Goal: Task Accomplishment & Management: Manage account settings

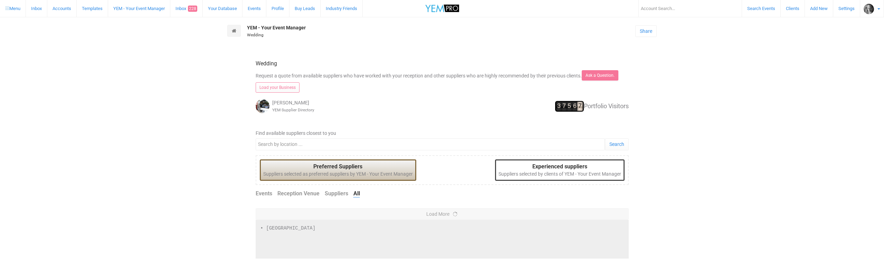
click at [655, 6] on input "text" at bounding box center [690, 8] width 104 height 17
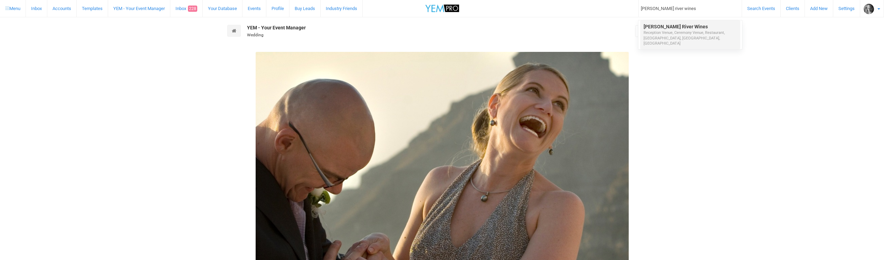
type input "[PERSON_NAME] river wines"
click at [661, 26] on span "[PERSON_NAME] River Wines" at bounding box center [676, 27] width 64 height 6
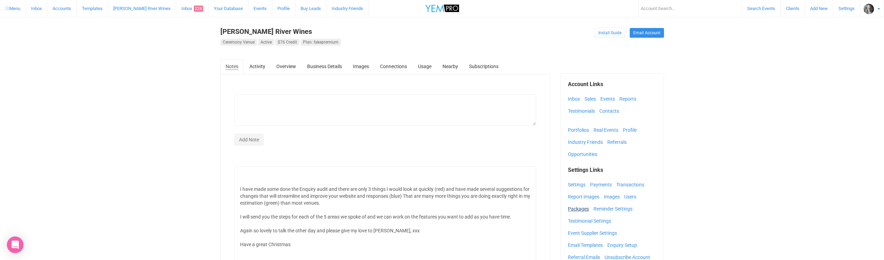
click at [578, 209] on link "Packages" at bounding box center [580, 209] width 25 height 10
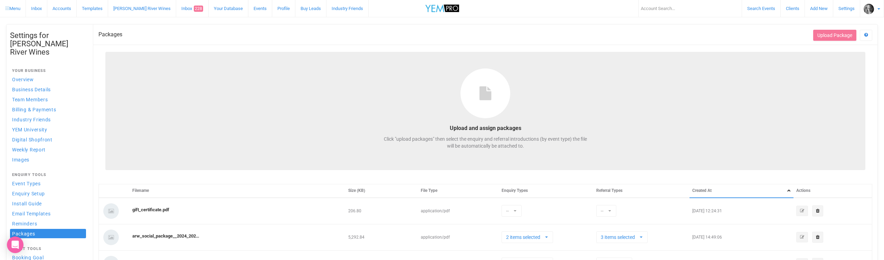
select select
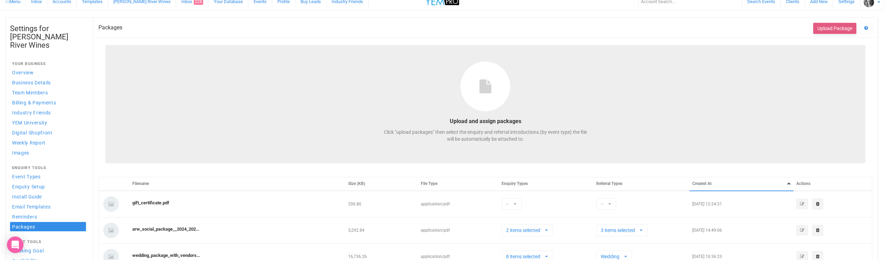
click at [836, 28] on button "Upload Package" at bounding box center [834, 28] width 43 height 11
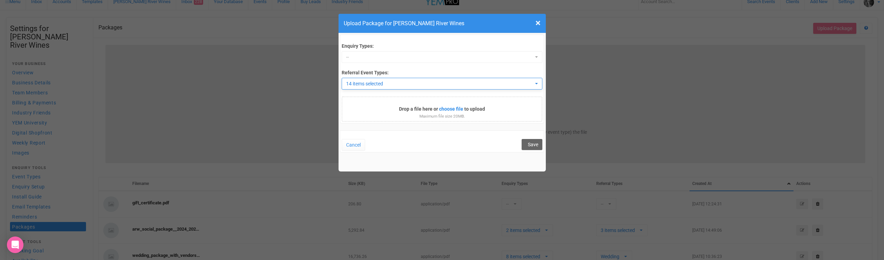
click at [537, 84] on button "14 items selected" at bounding box center [442, 84] width 201 height 12
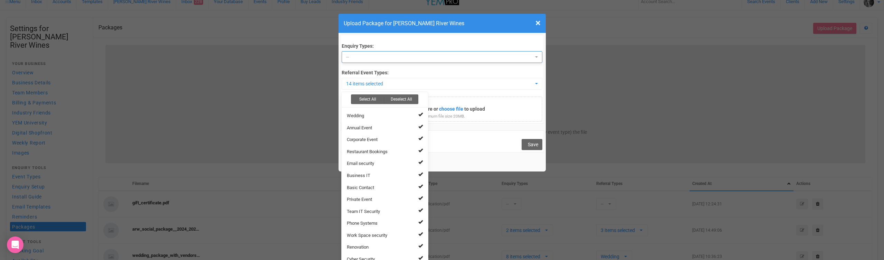
click at [352, 56] on span "--" at bounding box center [439, 57] width 187 height 7
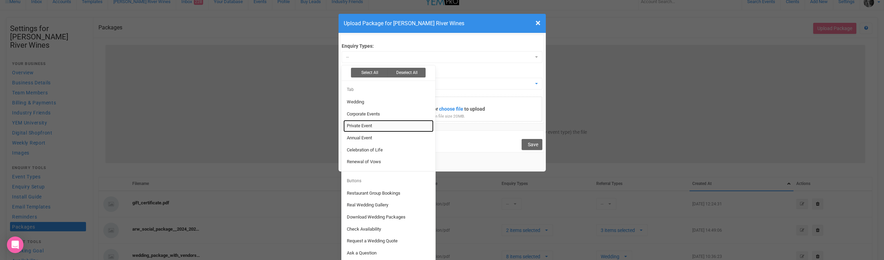
click at [367, 124] on span "Private Event" at bounding box center [359, 126] width 25 height 7
select select "161197"
click at [372, 135] on span "Annual Event" at bounding box center [359, 138] width 25 height 7
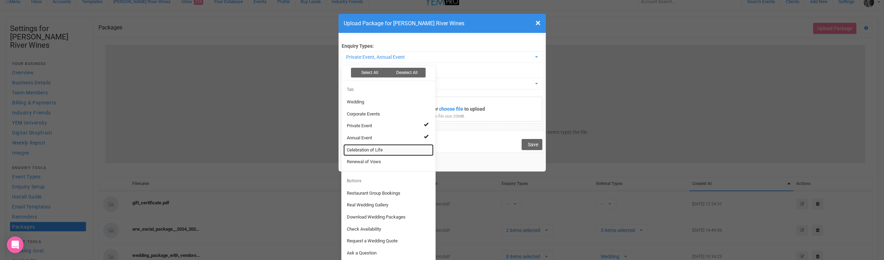
click at [386, 147] on link "Celebration of Life" at bounding box center [388, 150] width 90 height 12
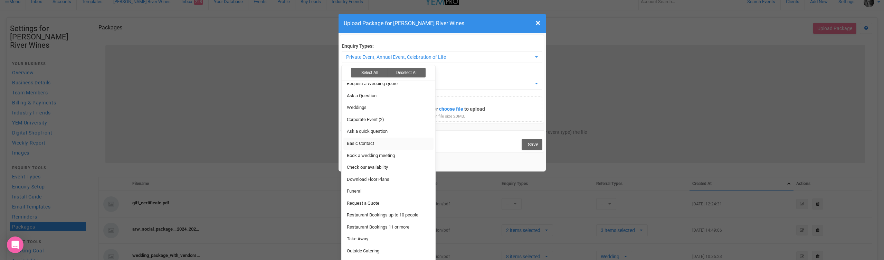
scroll to position [1, 0]
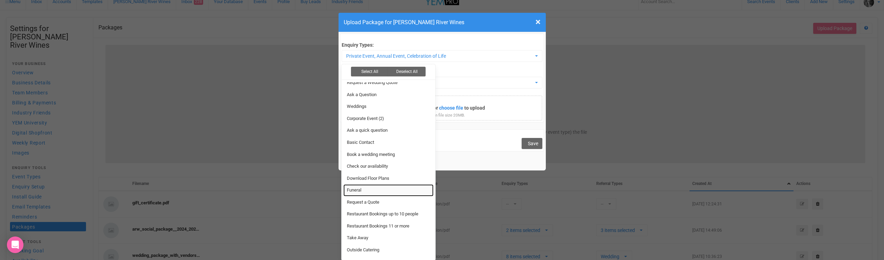
click at [405, 187] on link "Funeral" at bounding box center [388, 190] width 90 height 12
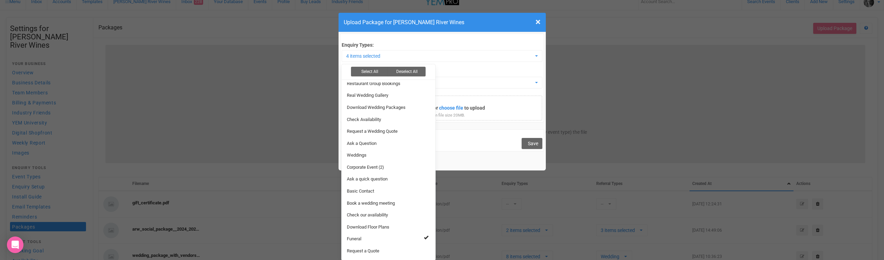
click at [458, 67] on div "Enquiry Types: 4 items selected Select All Deselect All Tab Wedding Corporate E…" at bounding box center [442, 80] width 201 height 79
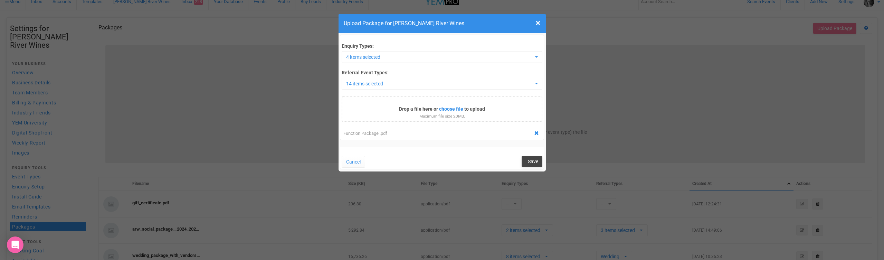
click at [532, 159] on span "Save" at bounding box center [533, 162] width 10 height 6
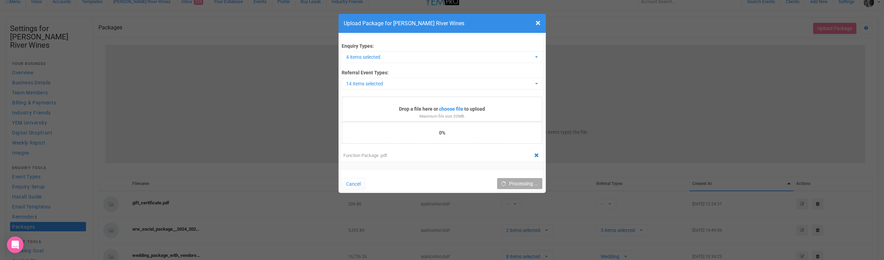
scroll to position [0, 0]
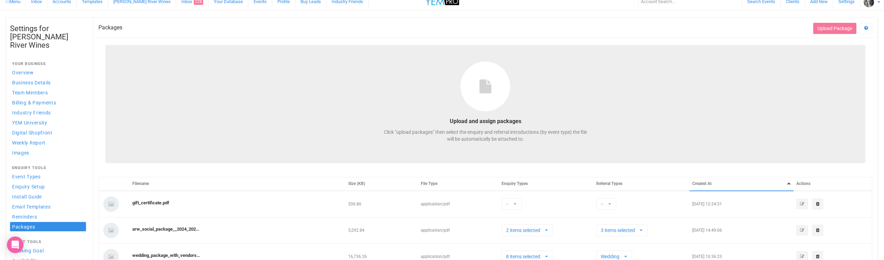
select select
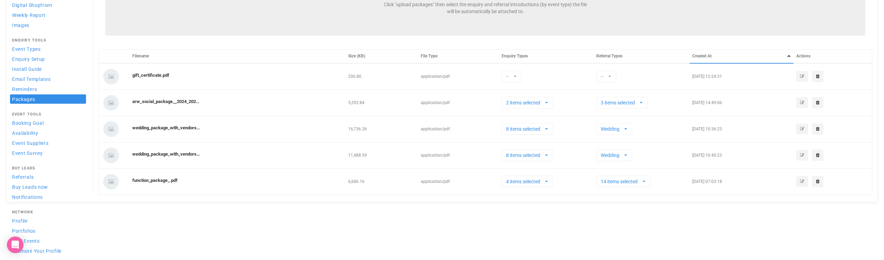
scroll to position [127, 0]
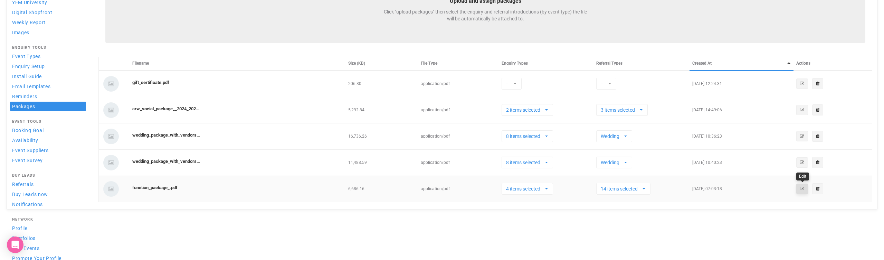
click at [802, 188] on icon "button" at bounding box center [802, 189] width 4 height 4
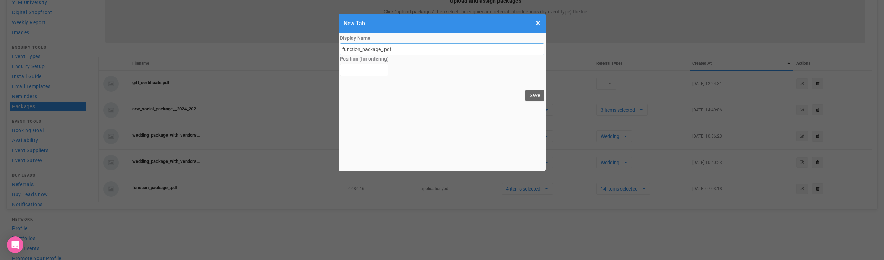
click at [342, 49] on input "function_package_.pdf" at bounding box center [442, 49] width 205 height 12
type input "Function Package.pdf"
click at [533, 95] on button "Save" at bounding box center [535, 95] width 19 height 11
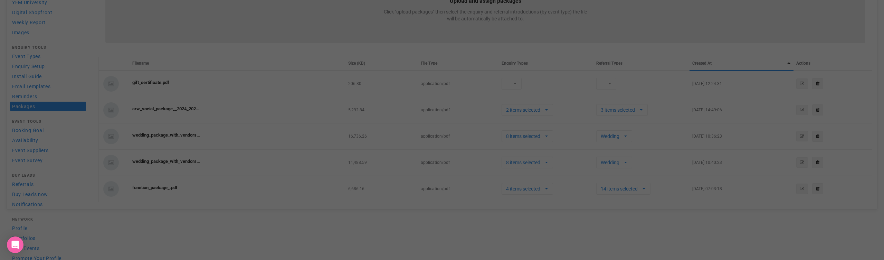
select select
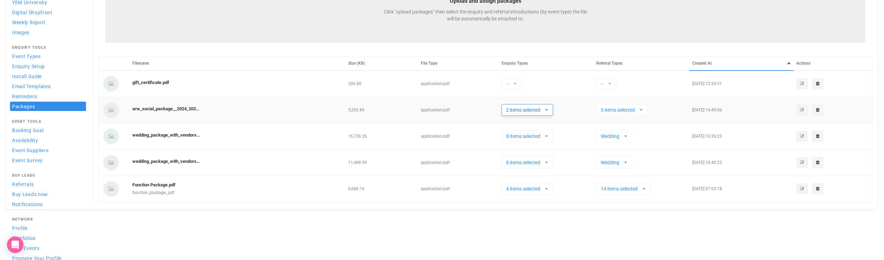
click at [550, 109] on button "2 items selected" at bounding box center [527, 110] width 51 height 12
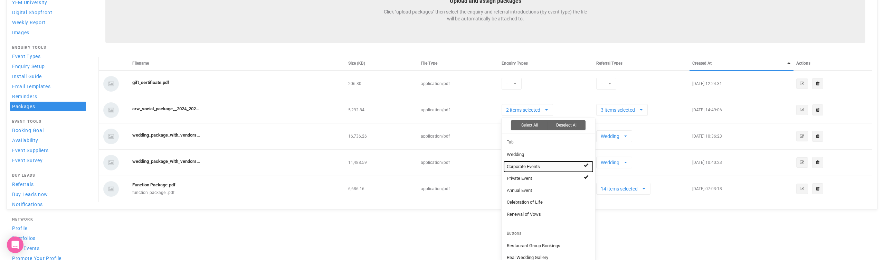
click at [548, 165] on link "Corporate Events" at bounding box center [548, 167] width 90 height 12
select select "161197"
click at [549, 178] on link "Private Event" at bounding box center [548, 178] width 90 height 12
select select
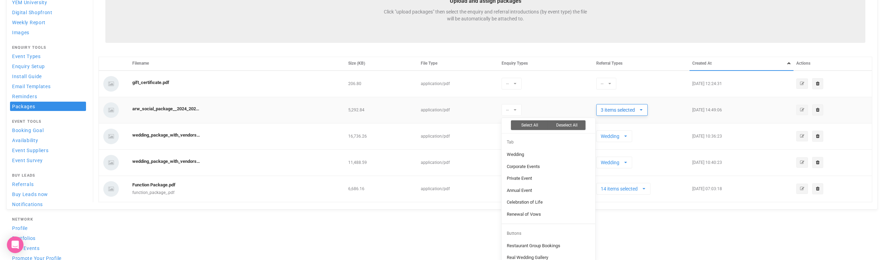
click at [642, 109] on span "button" at bounding box center [641, 109] width 3 height 1
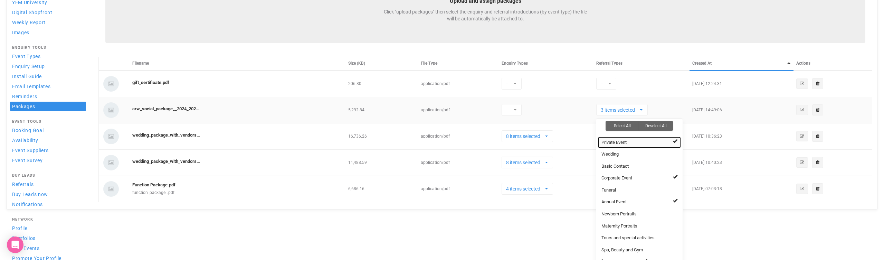
click at [637, 141] on link "Private Event" at bounding box center [639, 142] width 83 height 12
click at [642, 176] on link "Corporate Event" at bounding box center [639, 178] width 83 height 12
select select "57"
click at [653, 199] on link "Annual Event" at bounding box center [639, 202] width 83 height 12
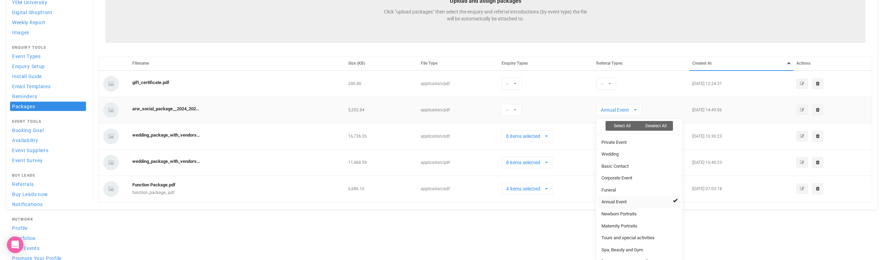
select select
click at [550, 188] on button "4 items selected" at bounding box center [527, 189] width 51 height 12
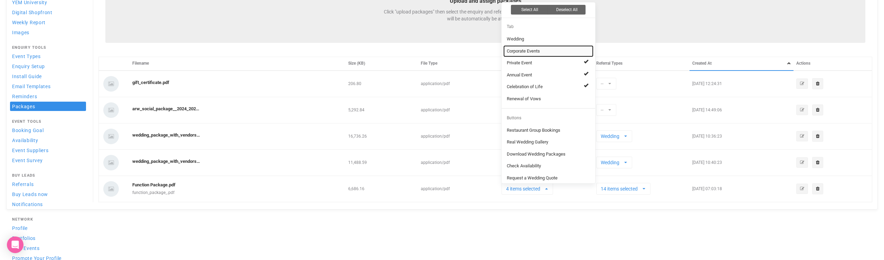
click at [542, 49] on link "Corporate Events" at bounding box center [548, 51] width 90 height 12
select select "161201"
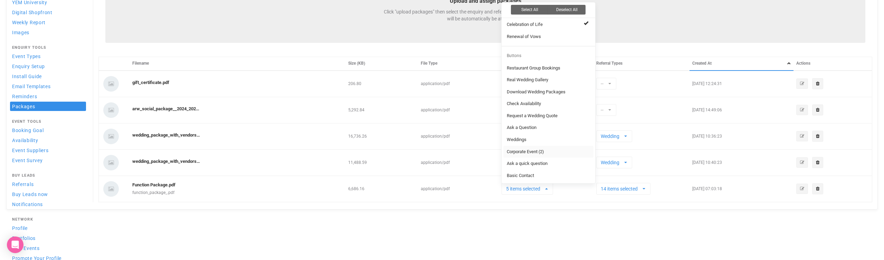
scroll to position [69, 0]
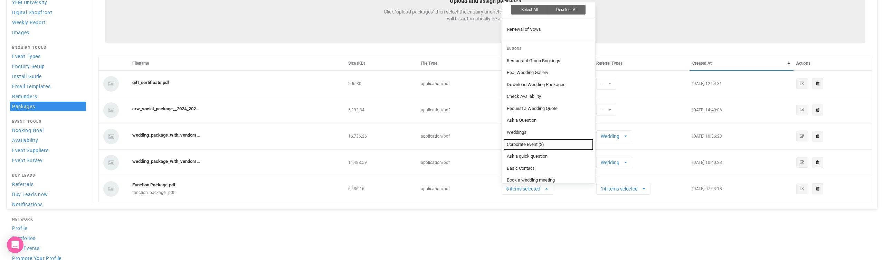
click at [572, 141] on link "Corporate Event (2)" at bounding box center [548, 145] width 90 height 12
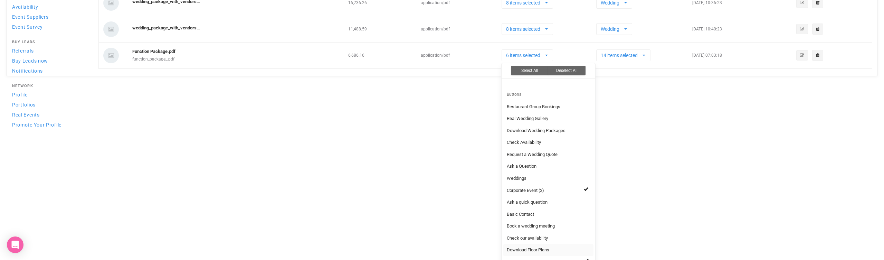
scroll to position [337, 0]
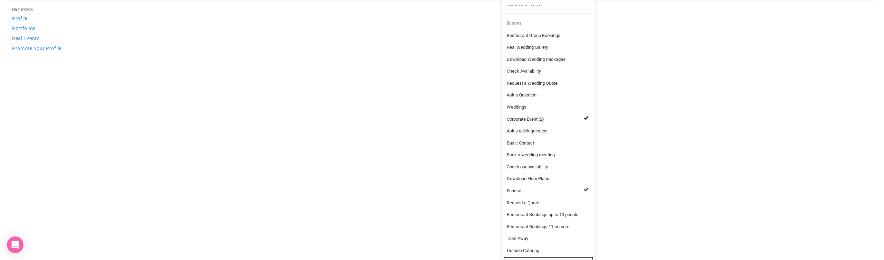
click at [570, 258] on link "Corporate Event (3)" at bounding box center [548, 262] width 90 height 12
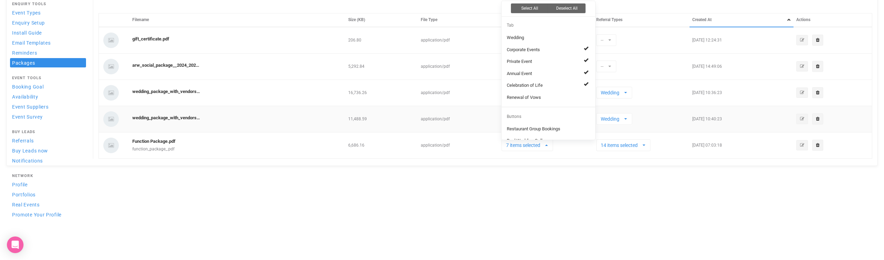
scroll to position [169, 0]
click at [572, 151] on td "7 items selected Wedding Corporate Events Private Event Annual Event Celebratio…" at bounding box center [546, 146] width 95 height 26
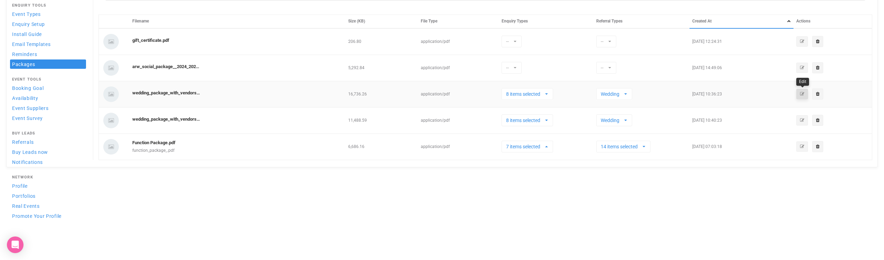
click at [802, 94] on icon "button" at bounding box center [802, 94] width 4 height 4
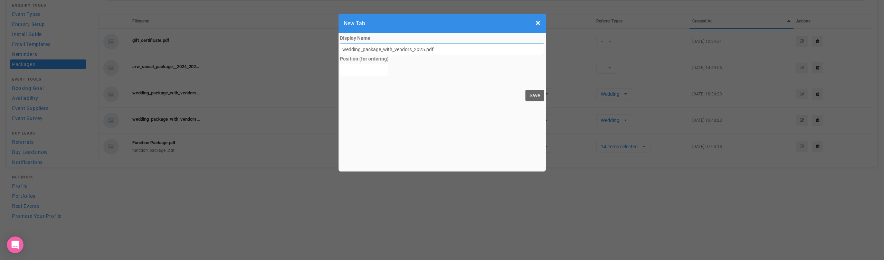
click at [341, 49] on input "wedding_package_with_vendors_2025.pdf" at bounding box center [442, 49] width 205 height 12
click at [410, 51] on input "Wedding Package With Vendors_2025.pdf" at bounding box center [442, 49] width 205 height 12
type input "Wedding Package With Vendors 2025.pdf"
click at [536, 95] on button "Save" at bounding box center [535, 95] width 19 height 11
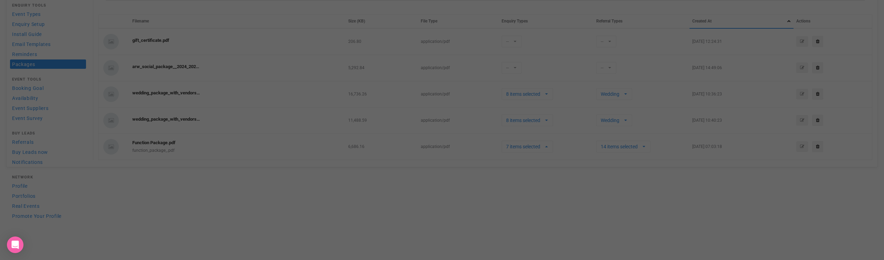
select select
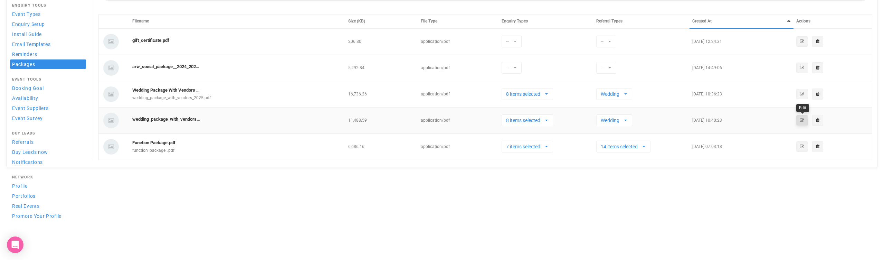
click at [803, 119] on icon "button" at bounding box center [802, 120] width 4 height 4
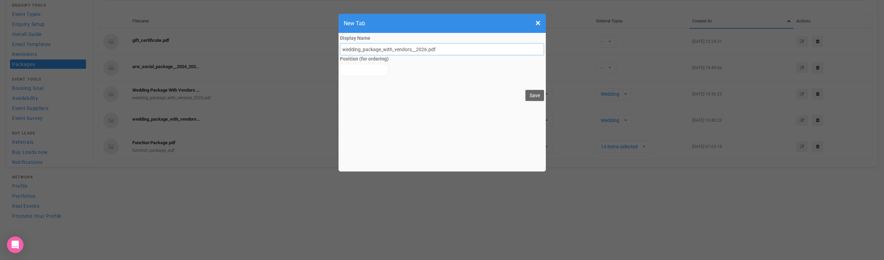
click at [343, 49] on input "wedding_package_with_vendors__2026.pdf" at bounding box center [442, 49] width 205 height 12
click at [380, 50] on input "Wedding Package_with_vendors__2026.pdf" at bounding box center [442, 49] width 205 height 12
click at [410, 50] on input "Wedding Package with Vendors__2026.pdf" at bounding box center [442, 49] width 205 height 12
type input "Wedding Package with Vendors 2026.pdf"
click at [538, 93] on button "Save" at bounding box center [535, 95] width 19 height 11
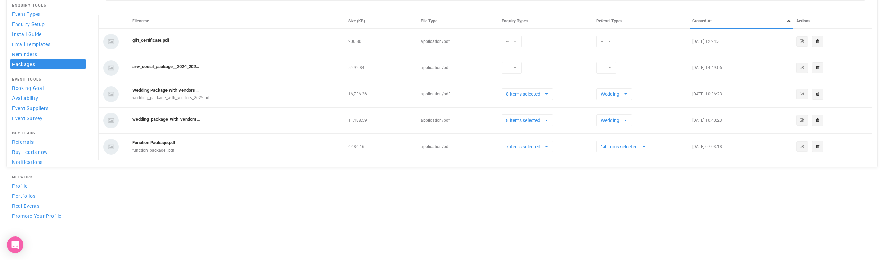
select select
